Goal: Task Accomplishment & Management: Use online tool/utility

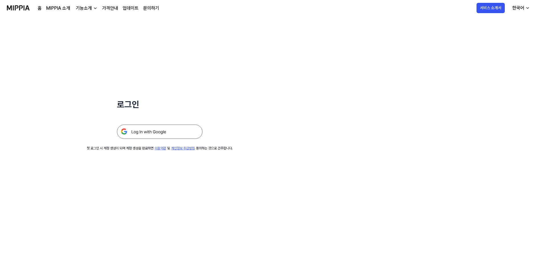
click at [172, 133] on img at bounding box center [160, 132] width 86 height 14
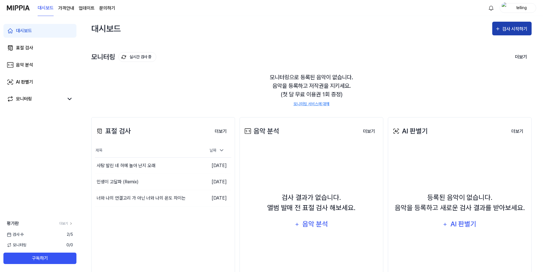
click at [505, 31] on div "검사 시작하기" at bounding box center [515, 28] width 27 height 7
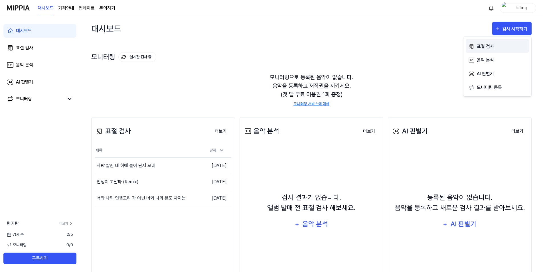
click at [477, 47] on div "표절 검사" at bounding box center [502, 46] width 50 height 7
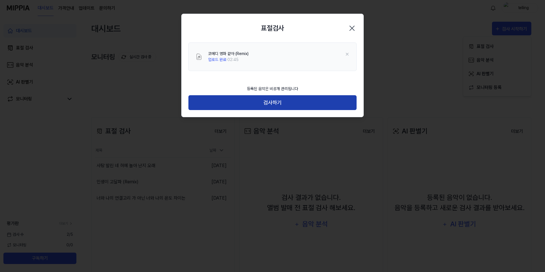
click at [264, 102] on button "검사하기" at bounding box center [273, 102] width 168 height 15
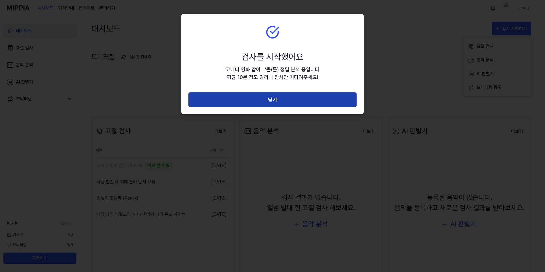
click at [276, 95] on button "닫기" at bounding box center [273, 99] width 168 height 15
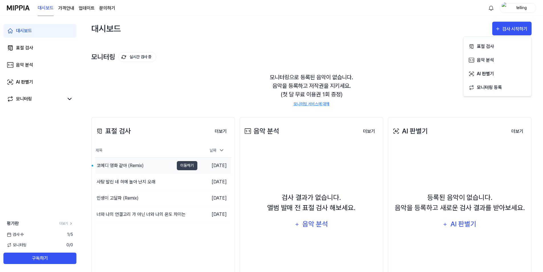
click at [146, 164] on div "코메디 영화 같아 (Remix)" at bounding box center [134, 166] width 79 height 16
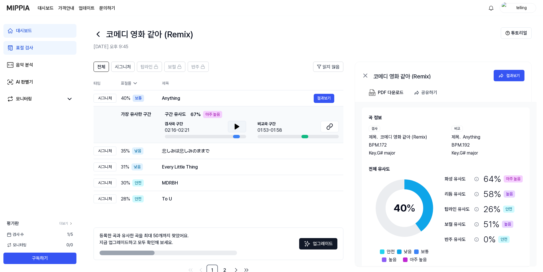
click at [239, 129] on icon at bounding box center [237, 126] width 7 height 7
click at [331, 127] on icon at bounding box center [329, 126] width 7 height 7
click at [328, 128] on icon at bounding box center [329, 126] width 7 height 7
click at [200, 150] on div "悲しみは悲しみのままで" at bounding box center [238, 151] width 152 height 7
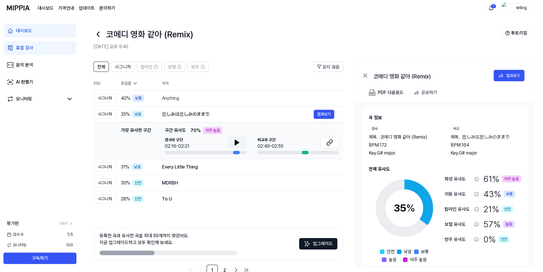
click at [240, 143] on icon at bounding box center [237, 142] width 7 height 7
click at [329, 142] on icon at bounding box center [328, 144] width 3 height 4
click at [236, 142] on icon at bounding box center [235, 142] width 1 height 5
click at [327, 141] on icon at bounding box center [329, 142] width 7 height 7
click at [193, 170] on div "Every Little Thing" at bounding box center [238, 167] width 152 height 7
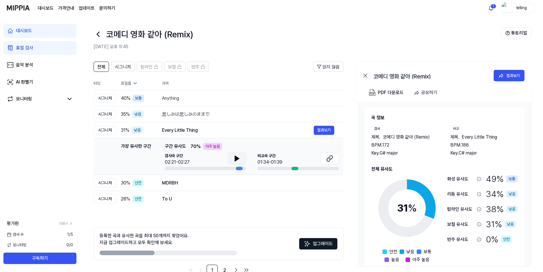
click at [232, 160] on button at bounding box center [237, 158] width 18 height 11
click at [326, 161] on icon at bounding box center [329, 158] width 7 height 7
click at [182, 182] on div "MDRBH" at bounding box center [238, 183] width 152 height 7
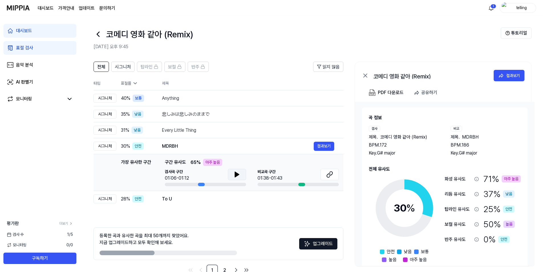
click at [234, 177] on icon at bounding box center [237, 174] width 7 height 7
click at [335, 176] on button at bounding box center [330, 174] width 18 height 11
click at [171, 201] on div "To U" at bounding box center [238, 199] width 152 height 7
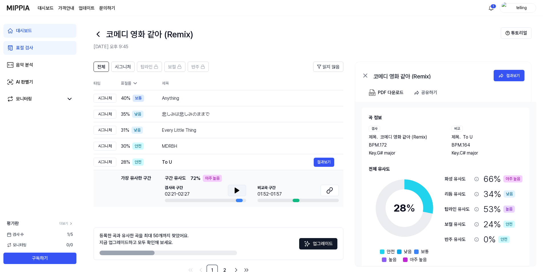
click at [234, 190] on icon at bounding box center [237, 190] width 7 height 7
click at [113, 67] on button "시그니처" at bounding box center [122, 67] width 23 height 10
click at [99, 67] on span "전체" at bounding box center [101, 67] width 8 height 7
click at [333, 67] on span "읽지 않음" at bounding box center [331, 67] width 17 height 7
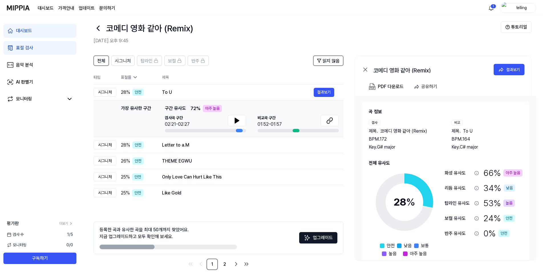
scroll to position [15, 0]
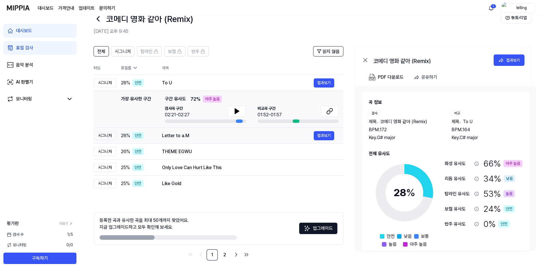
click at [237, 132] on div "Letter to a.M 결과보기" at bounding box center [248, 135] width 172 height 9
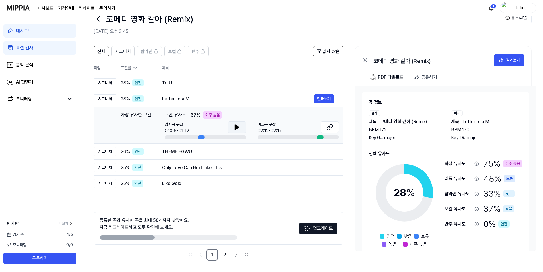
click at [239, 128] on icon at bounding box center [237, 127] width 7 height 7
click at [242, 126] on button at bounding box center [237, 126] width 18 height 11
click at [337, 127] on button at bounding box center [330, 126] width 18 height 11
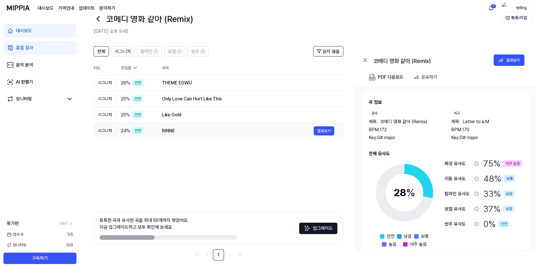
click at [229, 126] on td "RINNE 결과보기" at bounding box center [248, 131] width 191 height 16
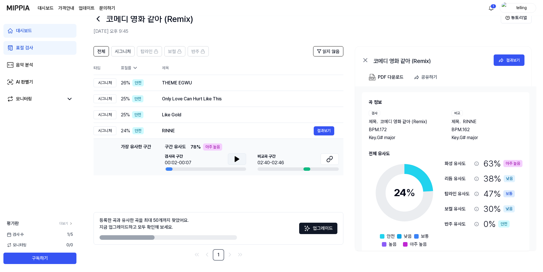
click at [230, 156] on button at bounding box center [237, 158] width 18 height 11
click at [327, 161] on icon at bounding box center [328, 160] width 3 height 4
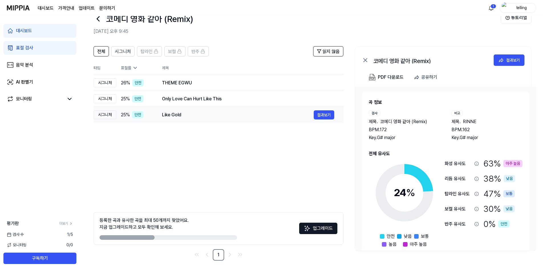
click at [192, 116] on div "Like Gold" at bounding box center [238, 115] width 152 height 7
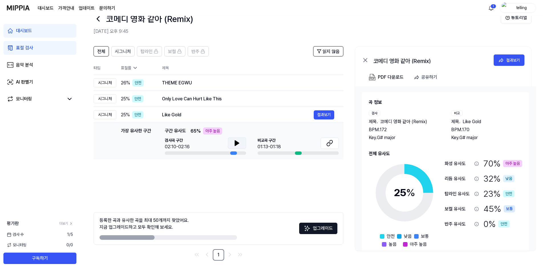
click at [238, 143] on icon at bounding box center [237, 143] width 4 height 5
click at [327, 142] on icon at bounding box center [329, 143] width 7 height 7
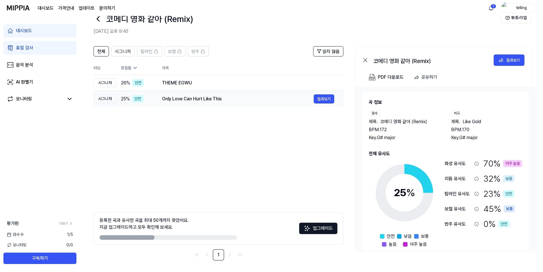
click at [163, 100] on div "Only Love Can Hurt Like This" at bounding box center [238, 99] width 152 height 7
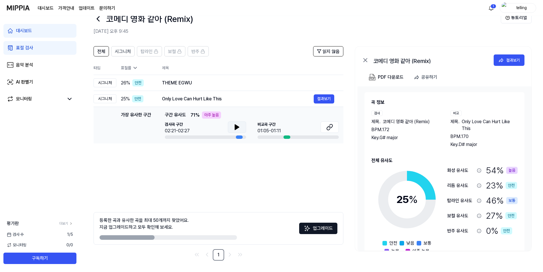
click at [230, 125] on button at bounding box center [237, 126] width 18 height 11
click at [232, 124] on button at bounding box center [237, 126] width 18 height 11
click at [217, 98] on div "Only Love Can Hurt Like This" at bounding box center [238, 99] width 152 height 7
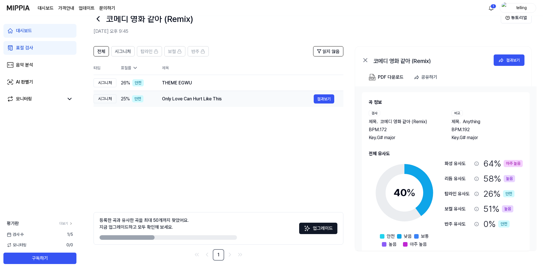
click at [225, 99] on div "Only Love Can Hurt Like This" at bounding box center [238, 99] width 152 height 7
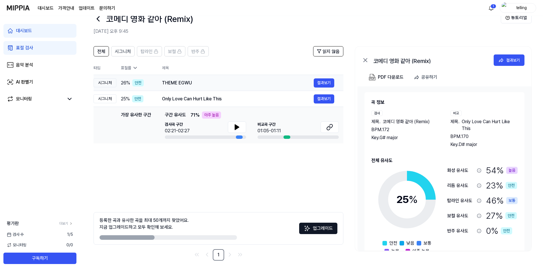
click at [215, 82] on div "THEME EGWU" at bounding box center [238, 83] width 152 height 7
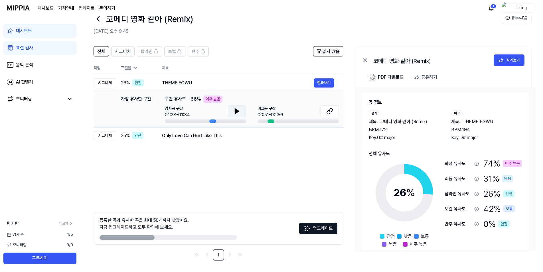
click at [236, 113] on icon at bounding box center [237, 111] width 4 height 5
click at [237, 112] on icon at bounding box center [237, 111] width 7 height 7
click at [326, 108] on button at bounding box center [330, 111] width 18 height 11
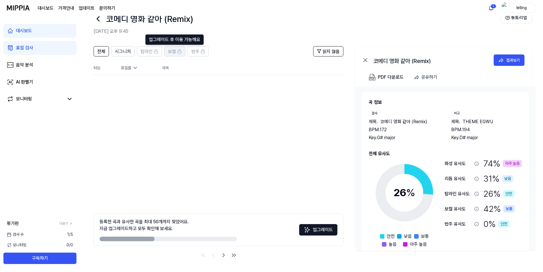
click at [178, 55] on button "보컬" at bounding box center [174, 51] width 21 height 10
click at [100, 22] on icon at bounding box center [98, 18] width 9 height 9
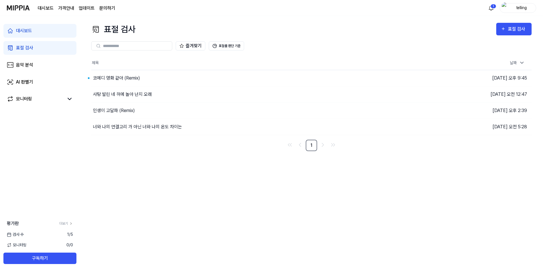
scroll to position [0, 0]
click at [135, 80] on div "코메디 영화 같아 (Remix)" at bounding box center [116, 78] width 47 height 7
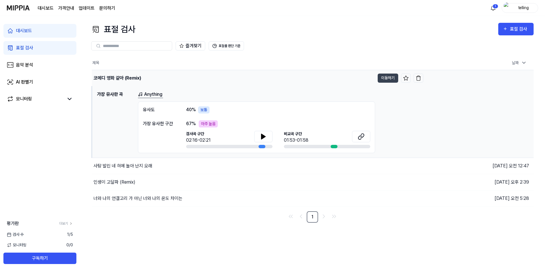
click at [151, 78] on div "코메디 영화 같아 (Remix)" at bounding box center [233, 78] width 283 height 16
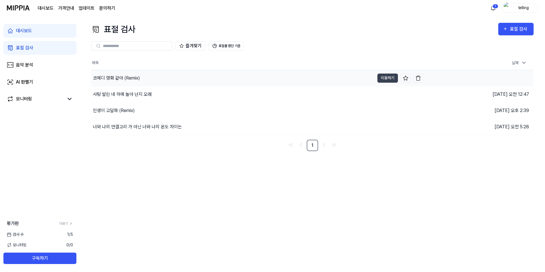
click at [151, 78] on div "코메디 영화 같아 (Remix)" at bounding box center [232, 78] width 283 height 16
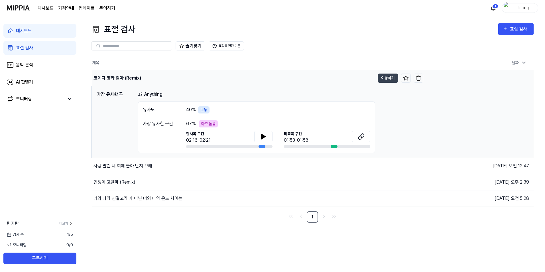
click at [204, 81] on div "코메디 영화 같아 (Remix)" at bounding box center [233, 78] width 283 height 16
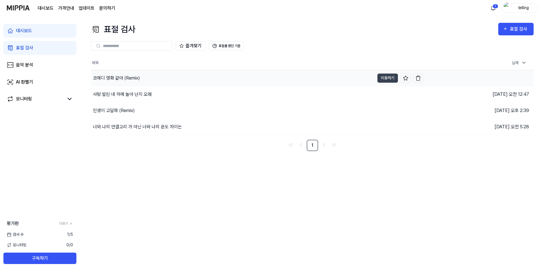
click at [204, 81] on div "코메디 영화 같아 (Remix)" at bounding box center [232, 78] width 283 height 16
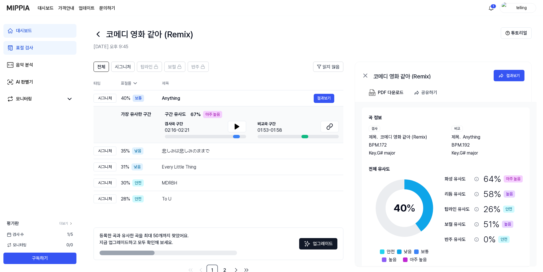
click at [364, 76] on icon at bounding box center [365, 75] width 7 height 7
click at [370, 75] on div "코메디 영화 같아 (Remix) 결과보기" at bounding box center [443, 74] width 176 height 25
click at [367, 75] on icon at bounding box center [365, 75] width 7 height 7
click at [274, 100] on div "Anything" at bounding box center [238, 98] width 152 height 7
click at [248, 154] on div "悲しみは悲しみのままで" at bounding box center [238, 151] width 152 height 7
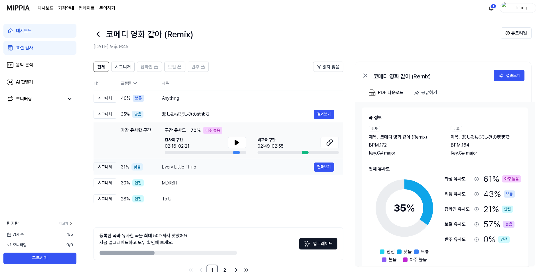
click at [240, 166] on div "Every Little Thing" at bounding box center [238, 167] width 152 height 7
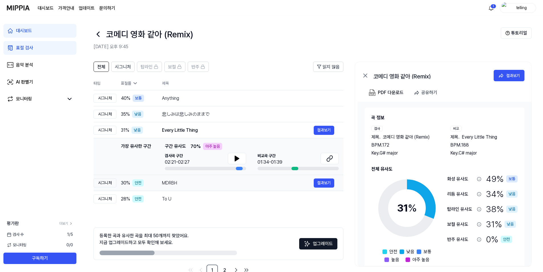
click at [229, 182] on div "MDRBH" at bounding box center [238, 183] width 152 height 7
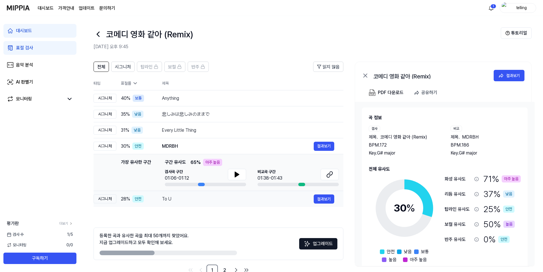
click at [231, 202] on div "To U" at bounding box center [238, 199] width 152 height 7
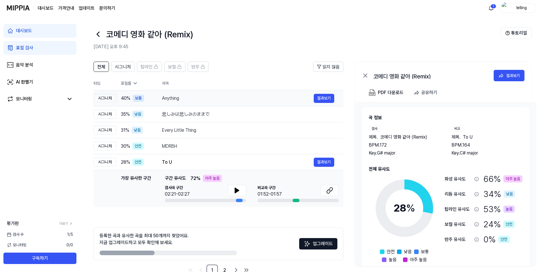
click at [217, 102] on div "Anything 결과보기" at bounding box center [248, 98] width 172 height 9
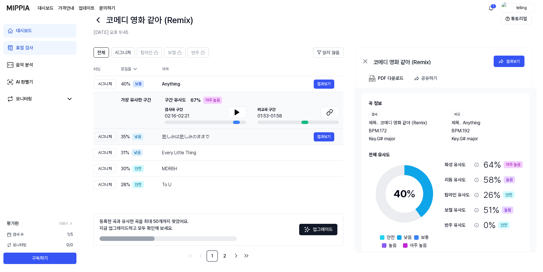
scroll to position [15, 0]
